Goal: Transaction & Acquisition: Purchase product/service

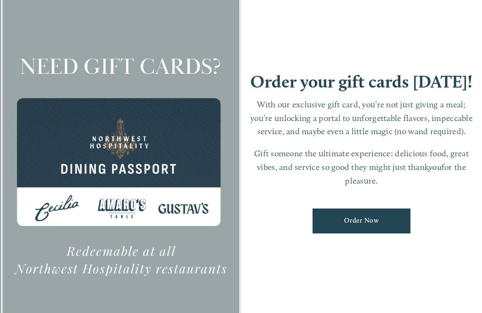
scroll to position [20, 0]
click at [391, 226] on link "Order Now" at bounding box center [362, 221] width 98 height 25
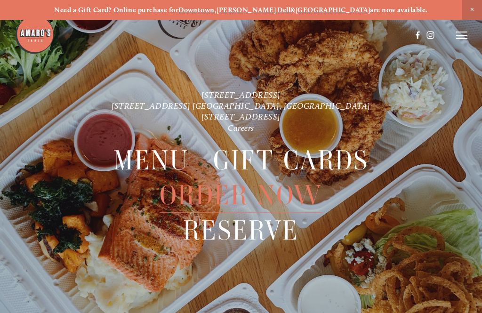
click at [477, 13] on span "Close Announcement" at bounding box center [472, 10] width 20 height 20
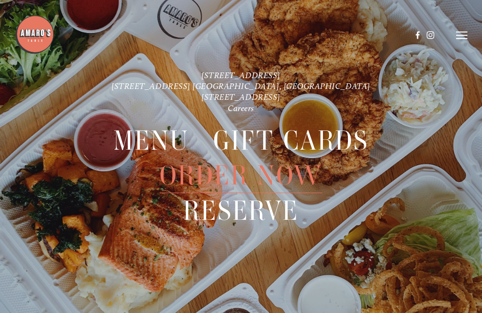
click at [467, 34] on icon at bounding box center [461, 35] width 11 height 8
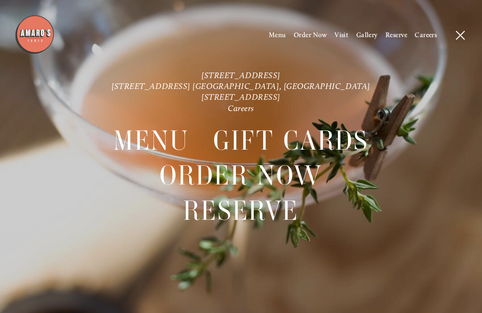
click at [274, 38] on span "Menu" at bounding box center [277, 35] width 17 height 8
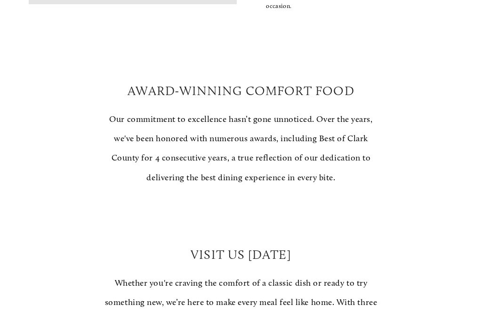
scroll to position [716, 0]
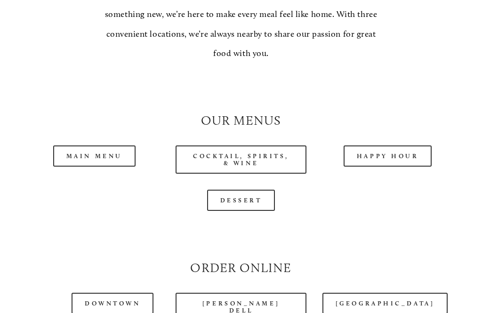
click at [86, 156] on link "Main Menu" at bounding box center [94, 156] width 82 height 21
